Goal: Task Accomplishment & Management: Manage account settings

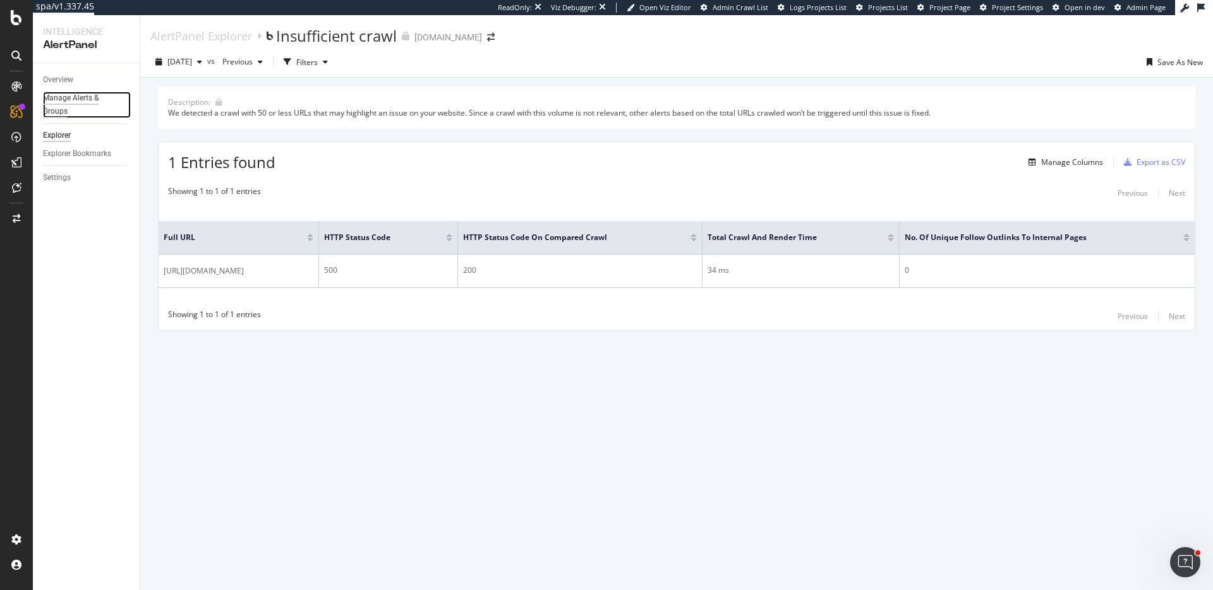
click at [64, 105] on div "Manage Alerts & Groups" at bounding box center [81, 105] width 76 height 27
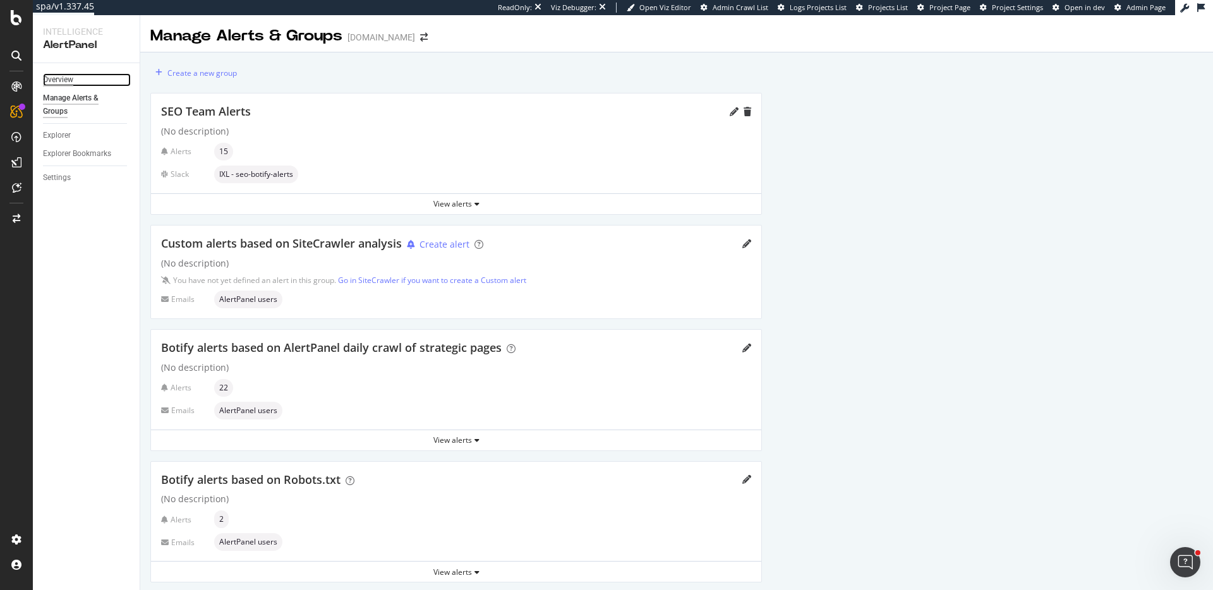
click at [64, 78] on div "Overview" at bounding box center [58, 79] width 30 height 13
